Goal: Find specific page/section

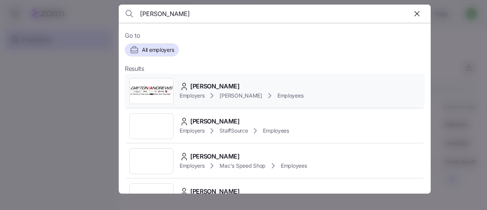
type input "[PERSON_NAME]"
click at [204, 80] on div "[PERSON_NAME] Employers [GEOGRAPHIC_DATA][PERSON_NAME] Employees" at bounding box center [275, 90] width 300 height 35
